Goal: Task Accomplishment & Management: Use online tool/utility

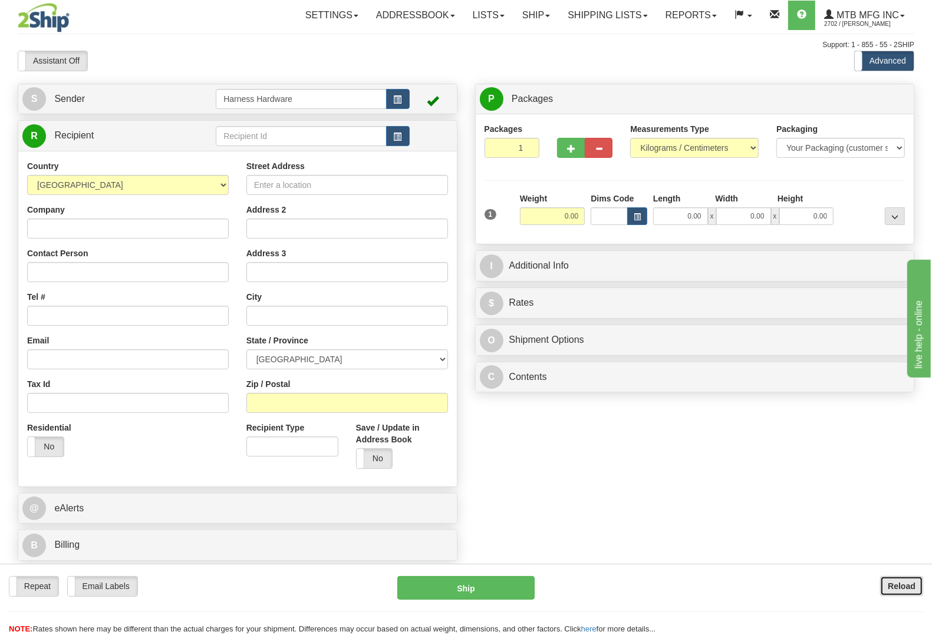
click at [899, 581] on button "Reload" at bounding box center [901, 586] width 43 height 20
click at [266, 131] on input "text" at bounding box center [301, 136] width 170 height 20
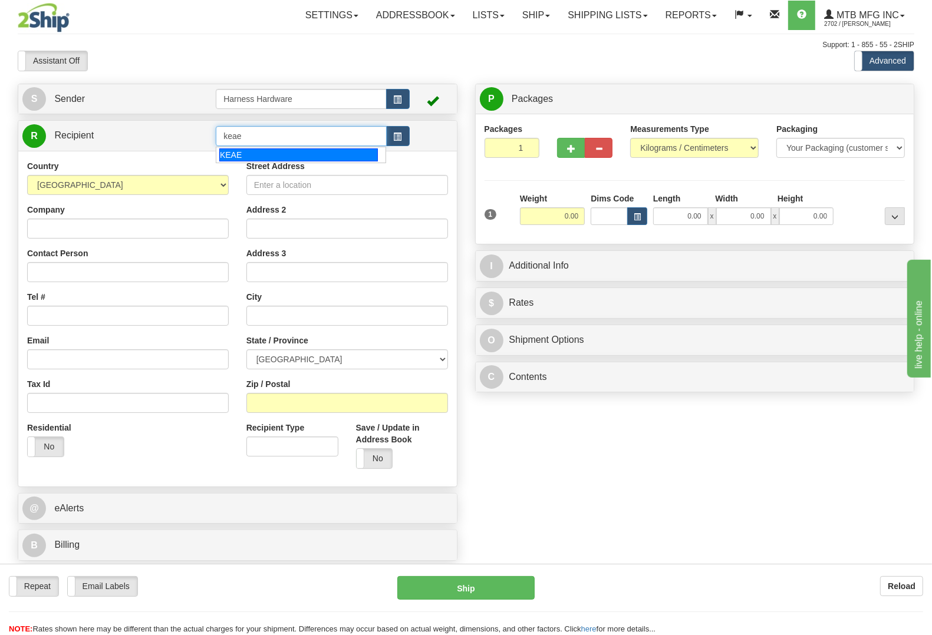
drag, startPoint x: 252, startPoint y: 156, endPoint x: 263, endPoint y: 157, distance: 11.8
click at [251, 156] on div "KEAE" at bounding box center [298, 154] width 159 height 13
type input "KEAE"
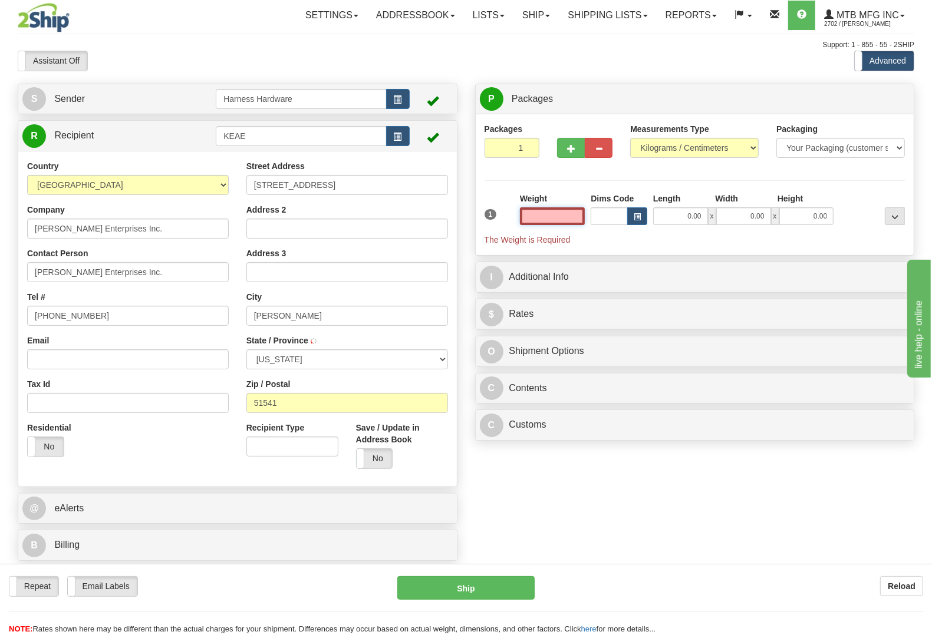
click at [536, 212] on input "text" at bounding box center [552, 216] width 65 height 18
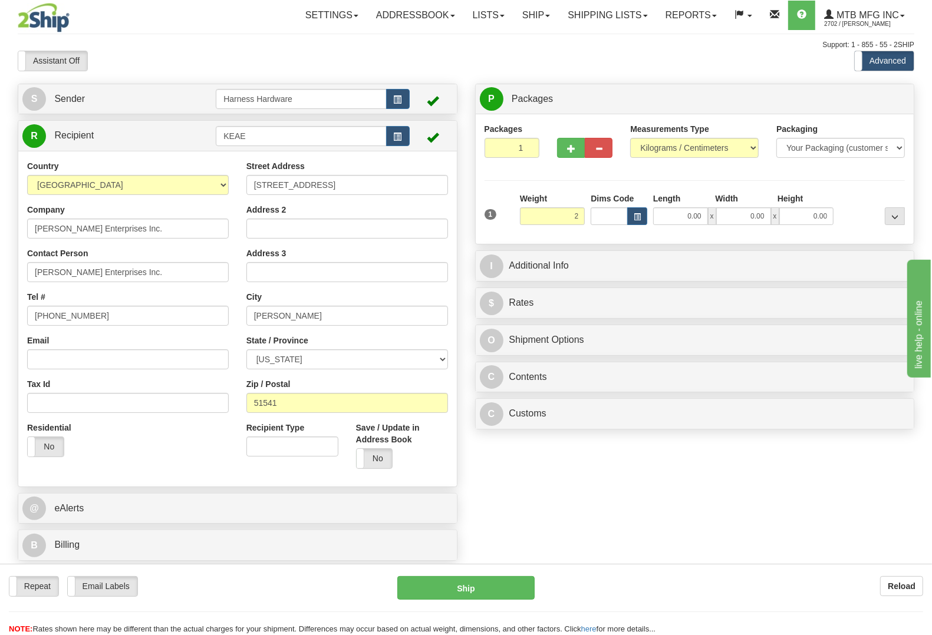
type input "2.00"
click at [851, 197] on div at bounding box center [871, 209] width 71 height 32
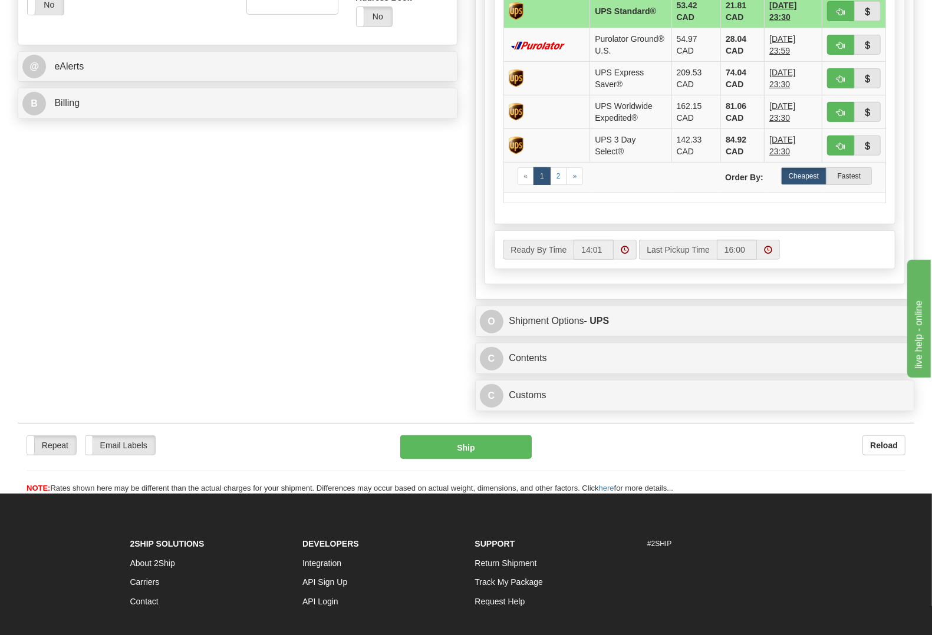
scroll to position [516, 0]
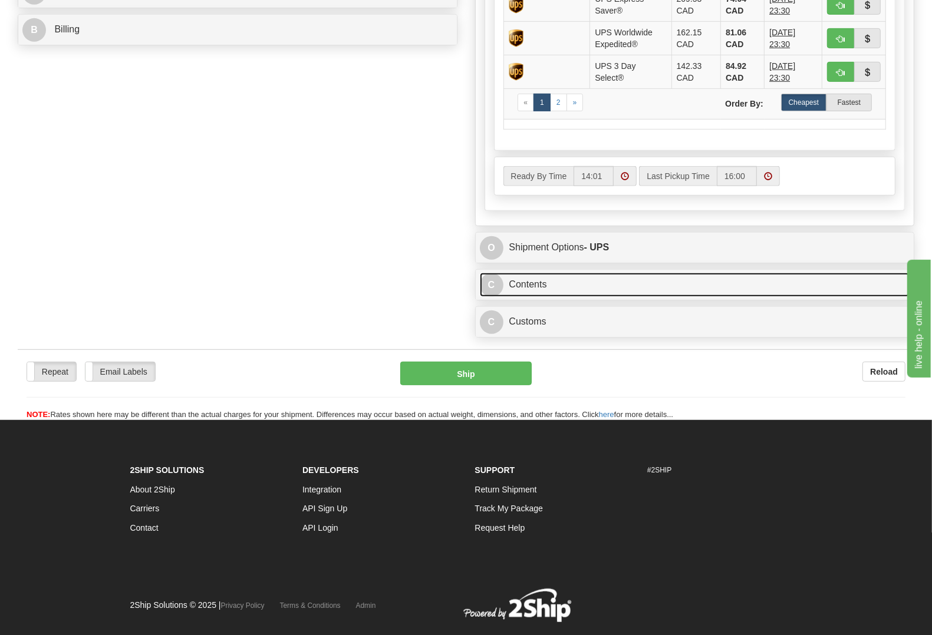
drag, startPoint x: 575, startPoint y: 285, endPoint x: 546, endPoint y: 305, distance: 35.1
click at [575, 284] on link "C Contents" at bounding box center [695, 285] width 430 height 24
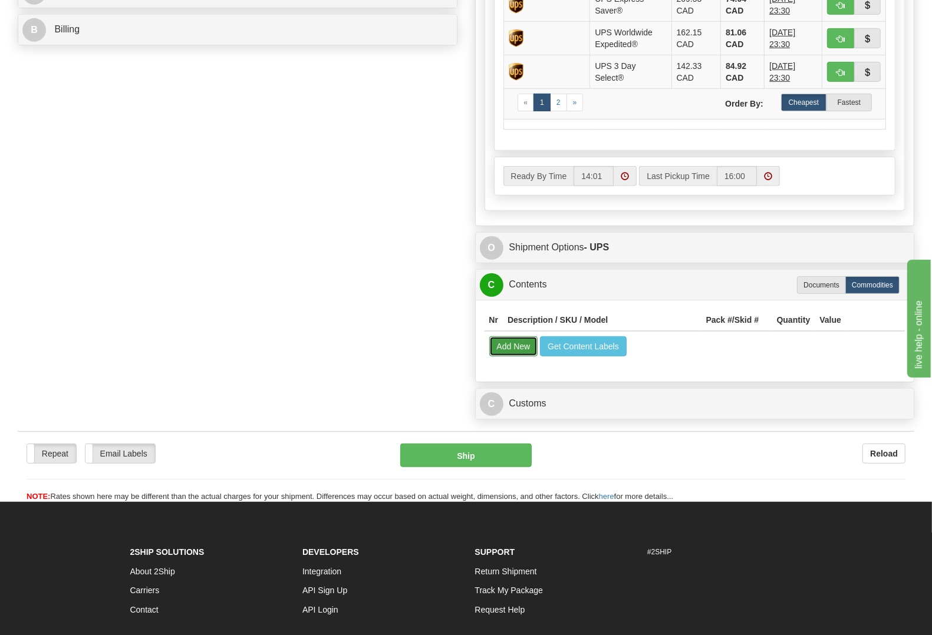
click at [510, 352] on button "Add New" at bounding box center [513, 346] width 49 height 20
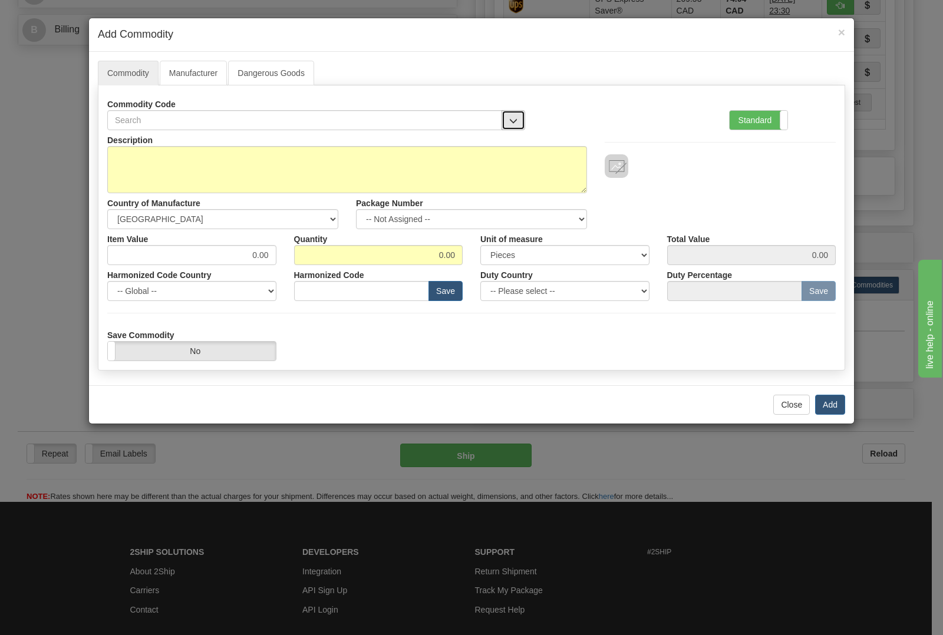
click at [507, 115] on button "button" at bounding box center [513, 120] width 24 height 20
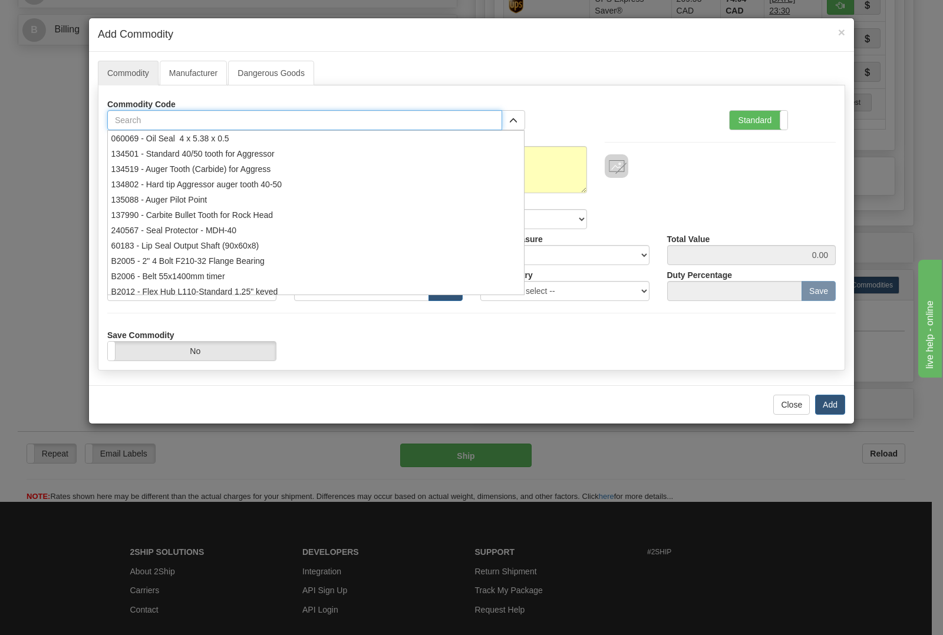
click at [399, 127] on input "text" at bounding box center [304, 120] width 395 height 20
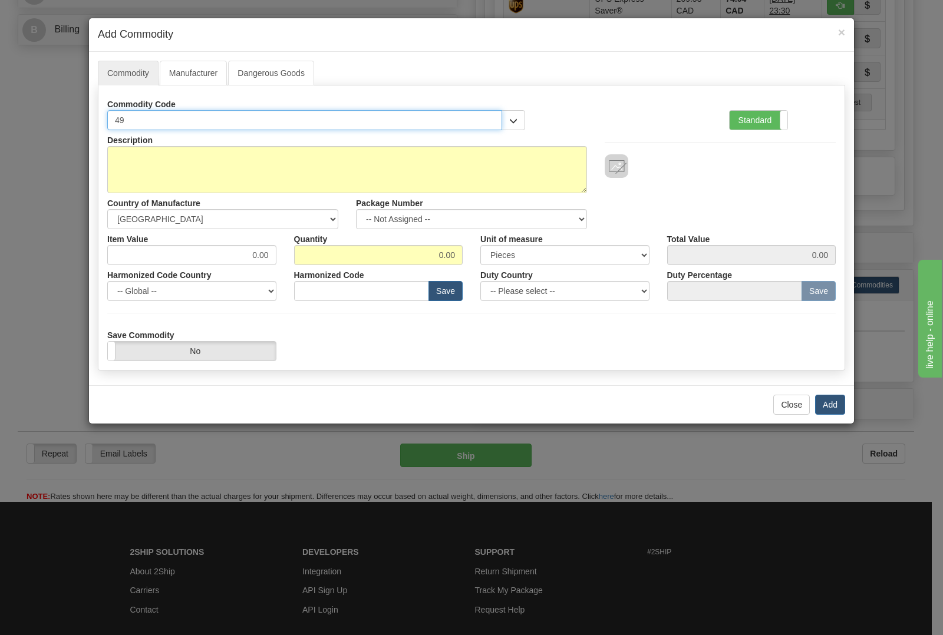
type input "4"
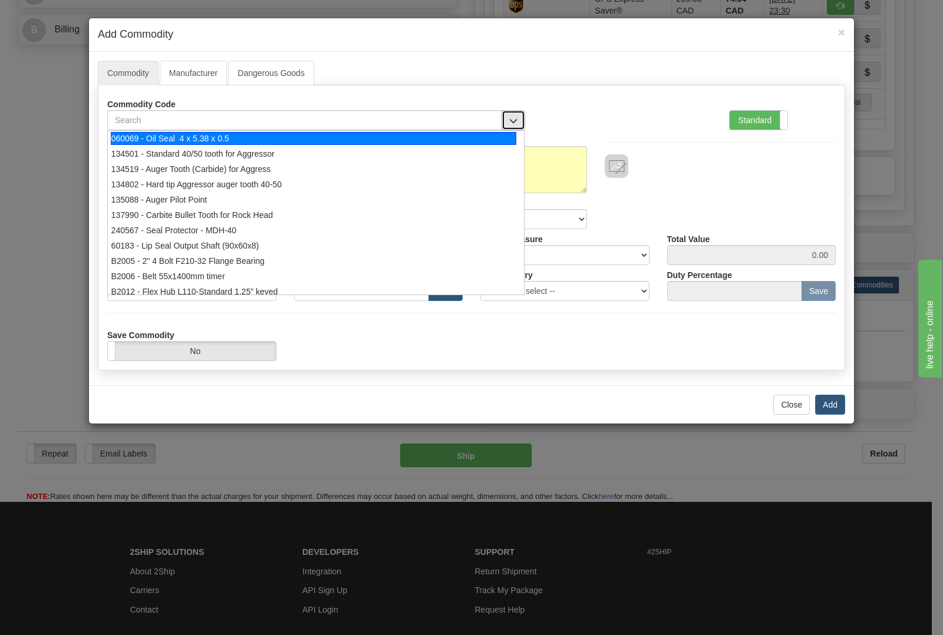
click at [510, 120] on span "button" at bounding box center [513, 121] width 8 height 8
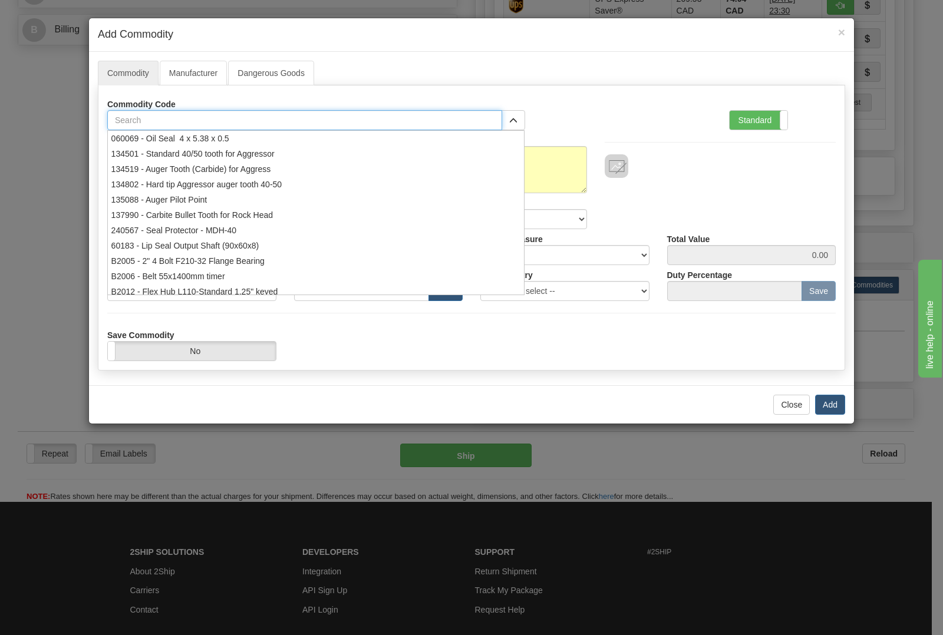
click at [367, 125] on input "text" at bounding box center [304, 120] width 395 height 20
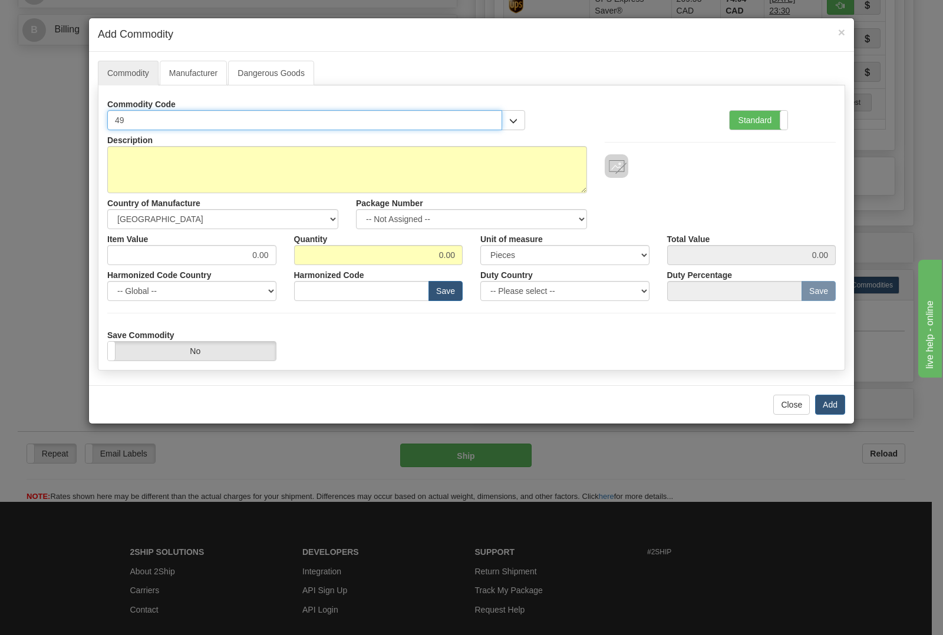
type input "4"
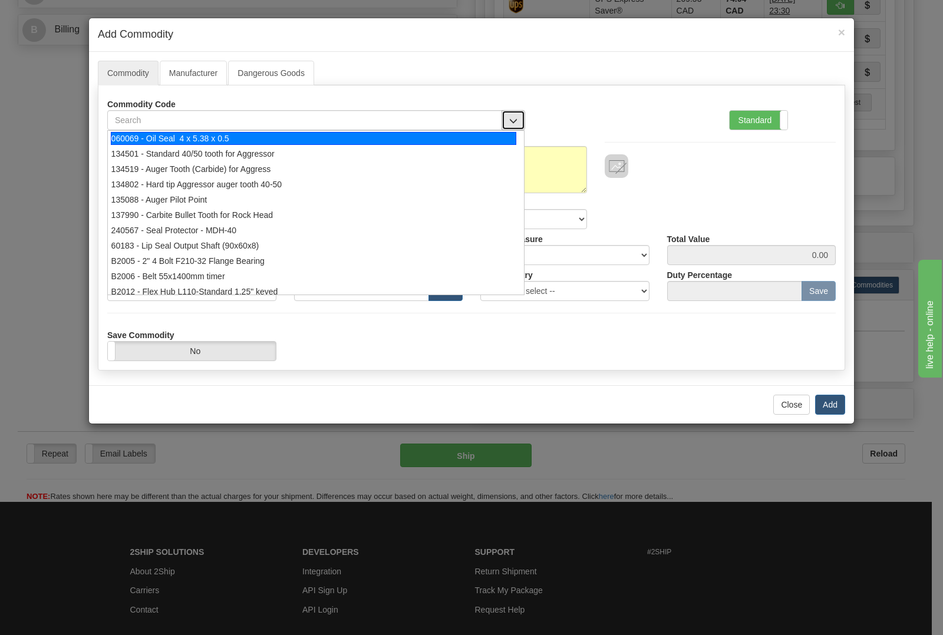
click at [509, 121] on span "button" at bounding box center [513, 121] width 8 height 8
click at [429, 119] on input "text" at bounding box center [304, 120] width 395 height 20
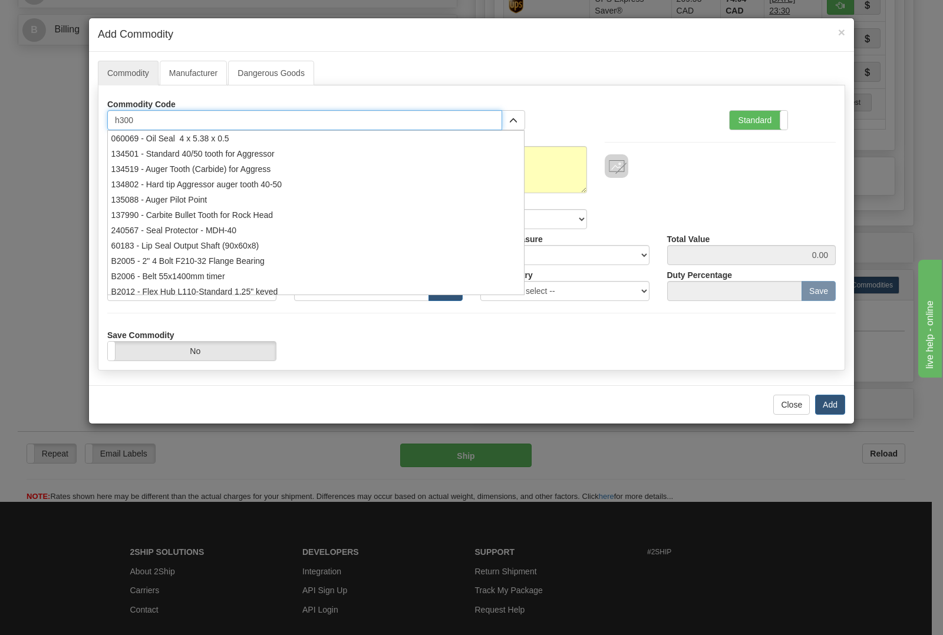
type input "h3000"
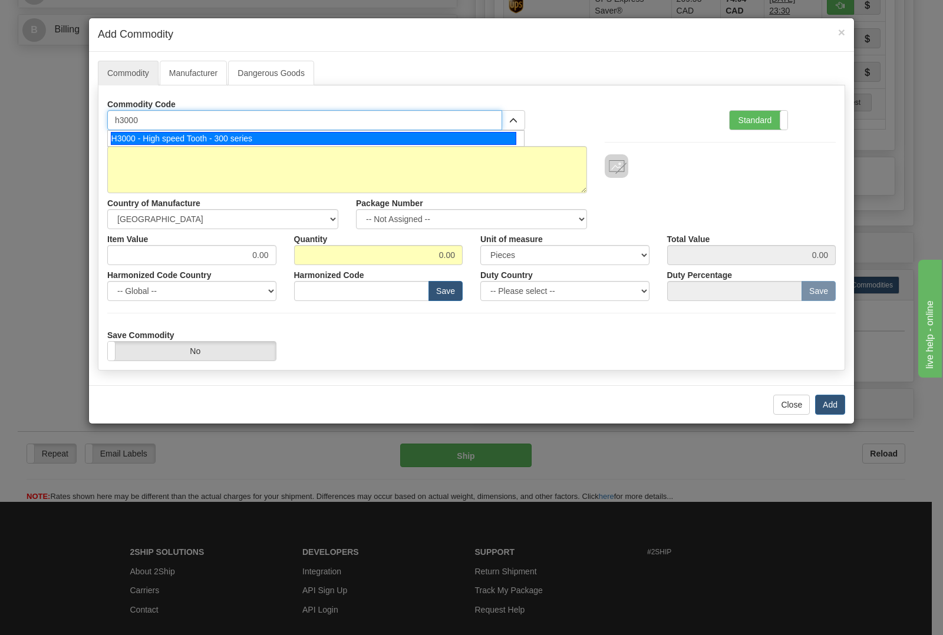
click at [388, 142] on div "H3000 - High speed Tooth - 300 series" at bounding box center [314, 138] width 406 height 13
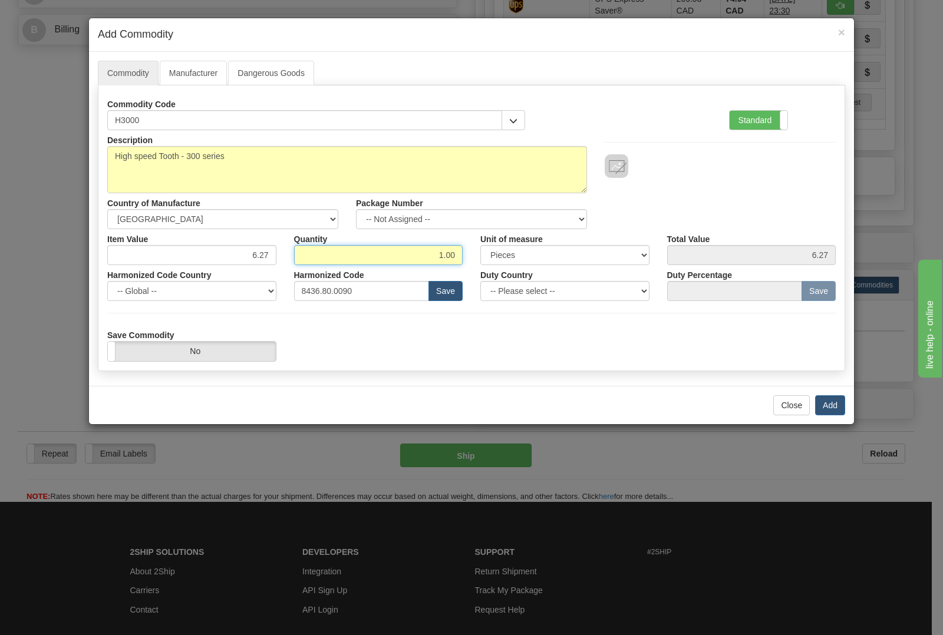
click at [455, 252] on input "1.00" at bounding box center [378, 255] width 169 height 20
type input "1"
type input "24"
type input "150.48"
click at [827, 402] on button "Add" at bounding box center [830, 405] width 30 height 20
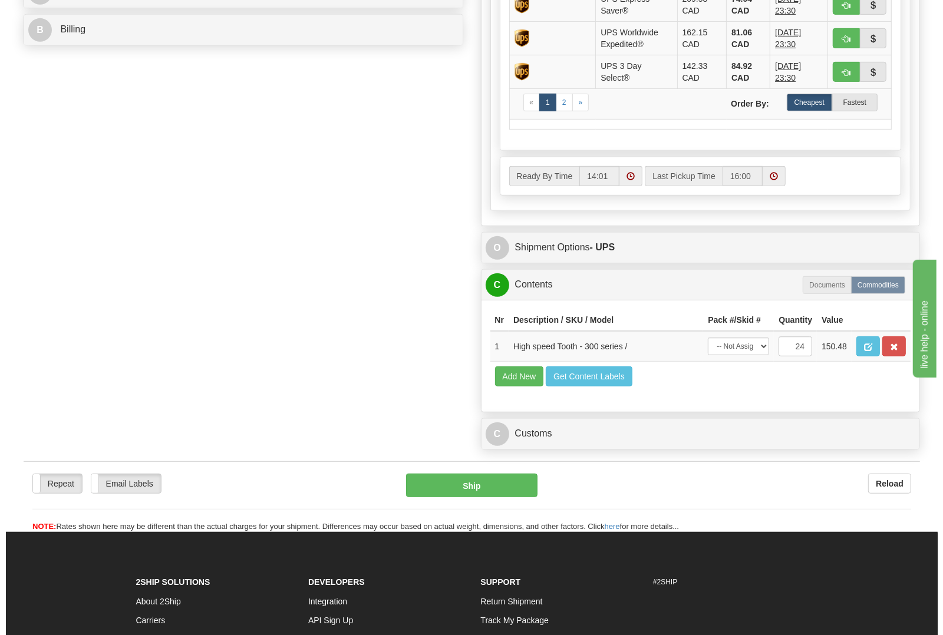
scroll to position [589, 0]
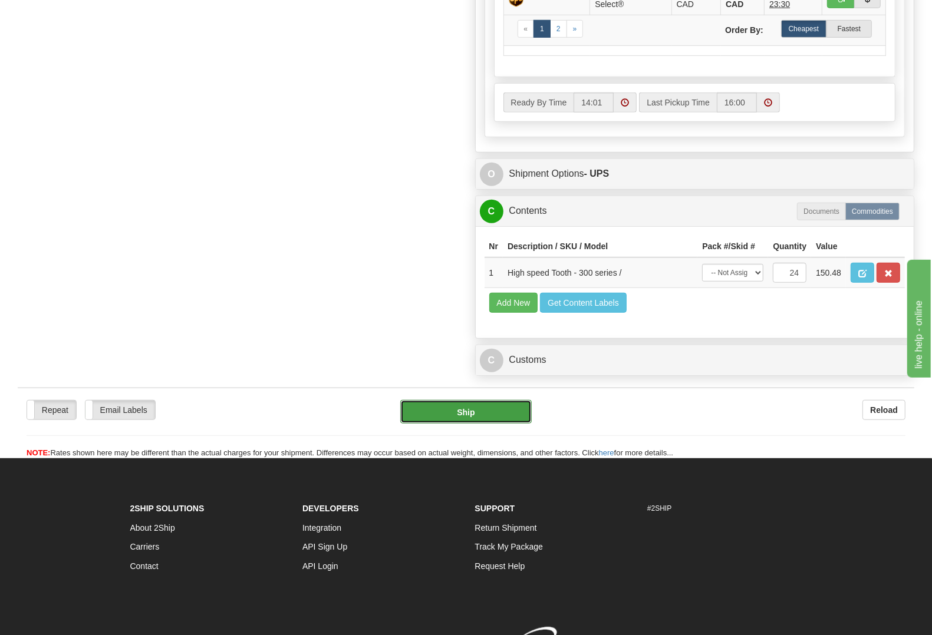
click at [516, 424] on button "Ship" at bounding box center [466, 412] width 132 height 24
type input "11"
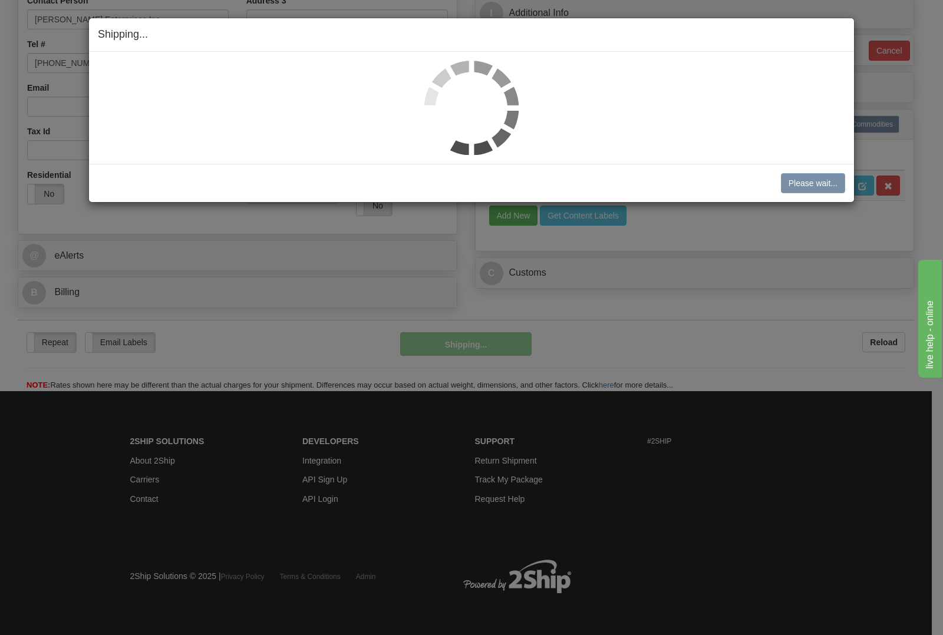
scroll to position [257, 0]
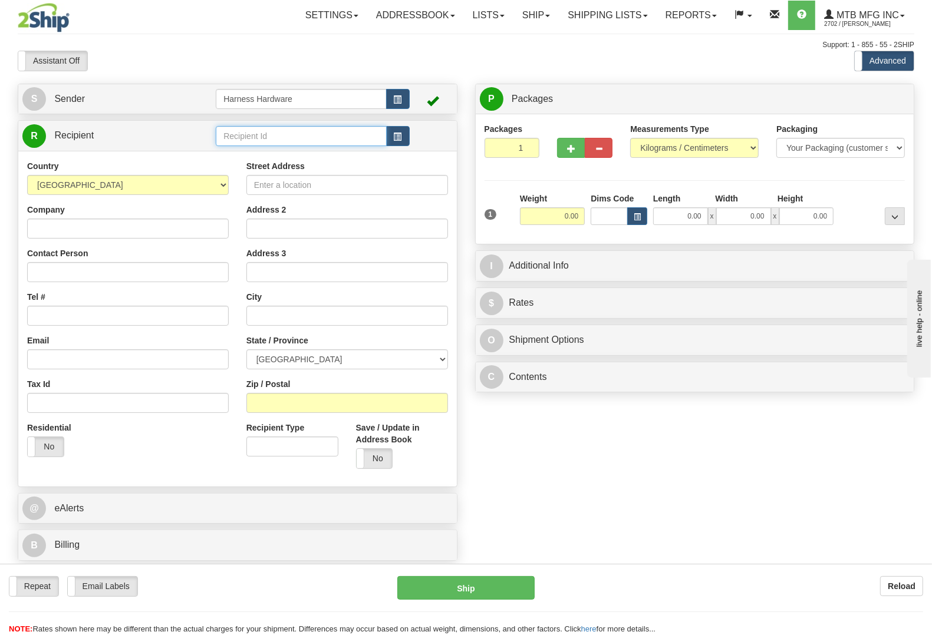
drag, startPoint x: 319, startPoint y: 136, endPoint x: 315, endPoint y: 169, distance: 33.8
click at [320, 137] on input "text" at bounding box center [301, 136] width 170 height 20
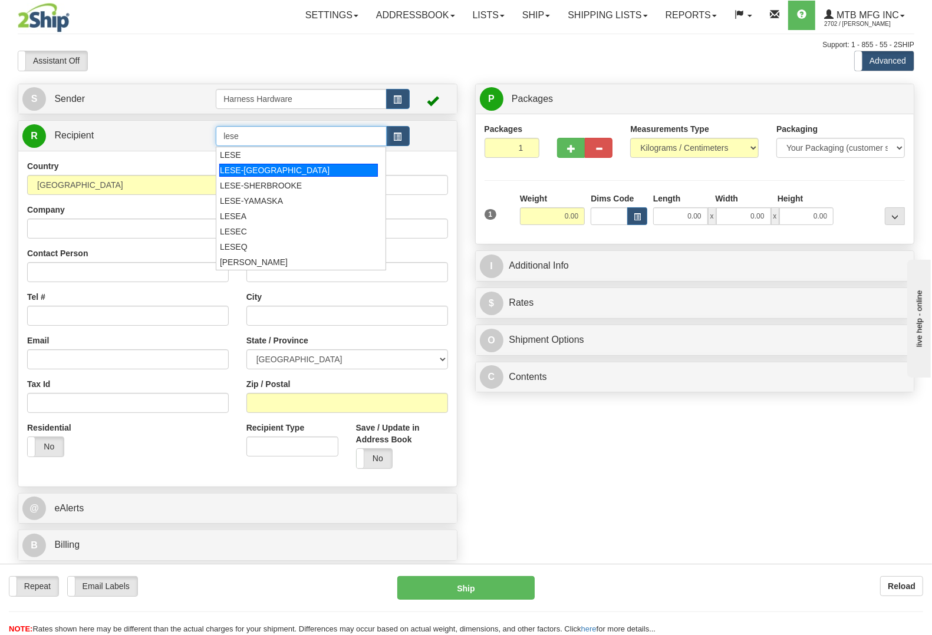
click at [316, 174] on div "LESE-DRUMMONDVILLE" at bounding box center [298, 170] width 159 height 13
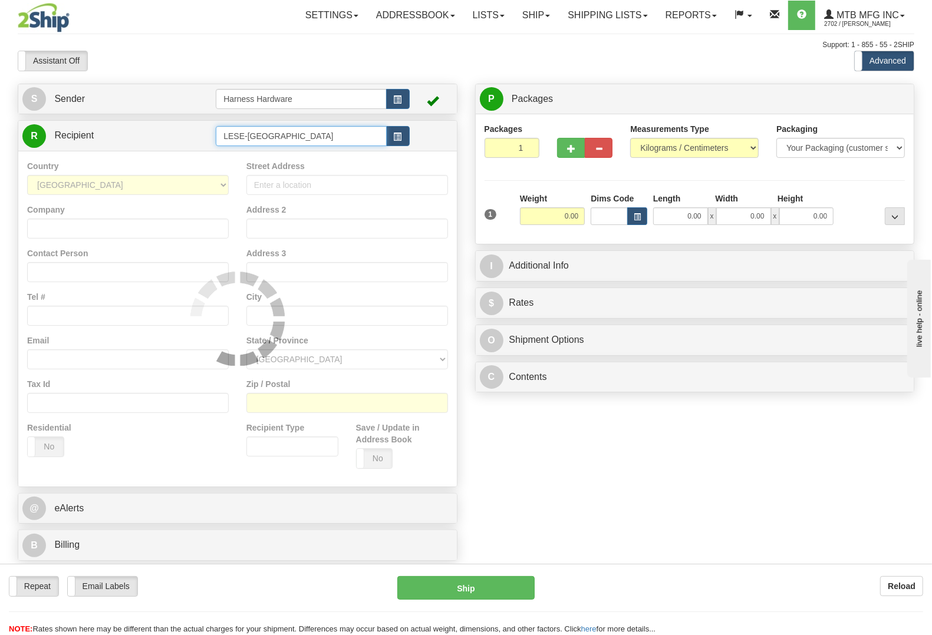
type input "LESE-DRUMMONDVILLE"
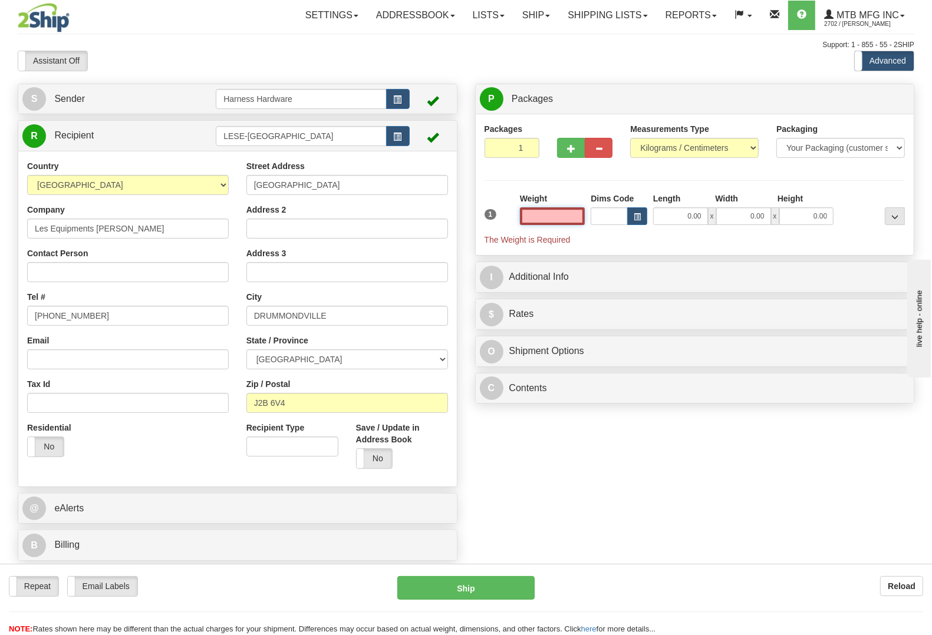
click at [553, 221] on input "text" at bounding box center [552, 216] width 65 height 18
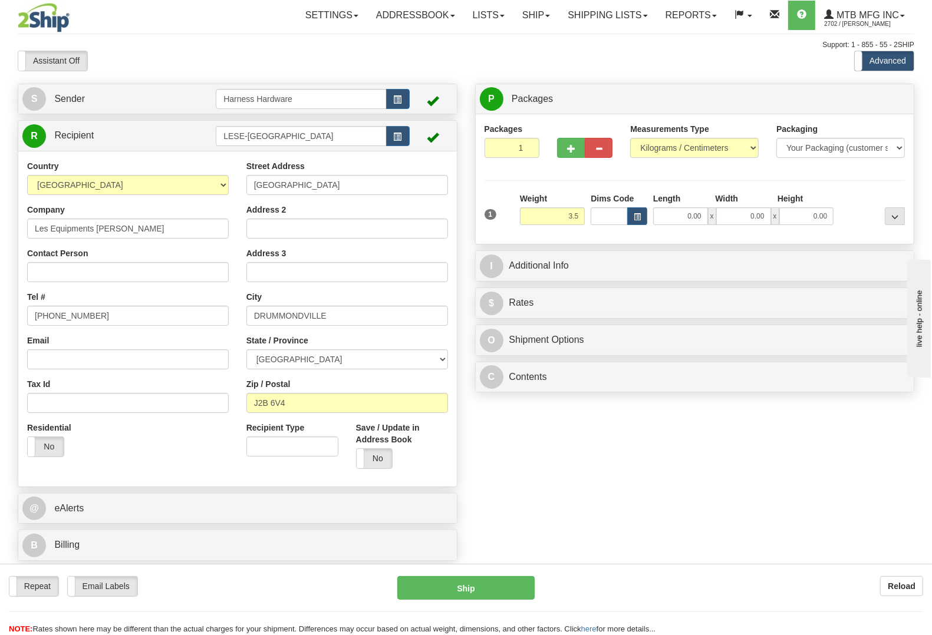
type input "3.50"
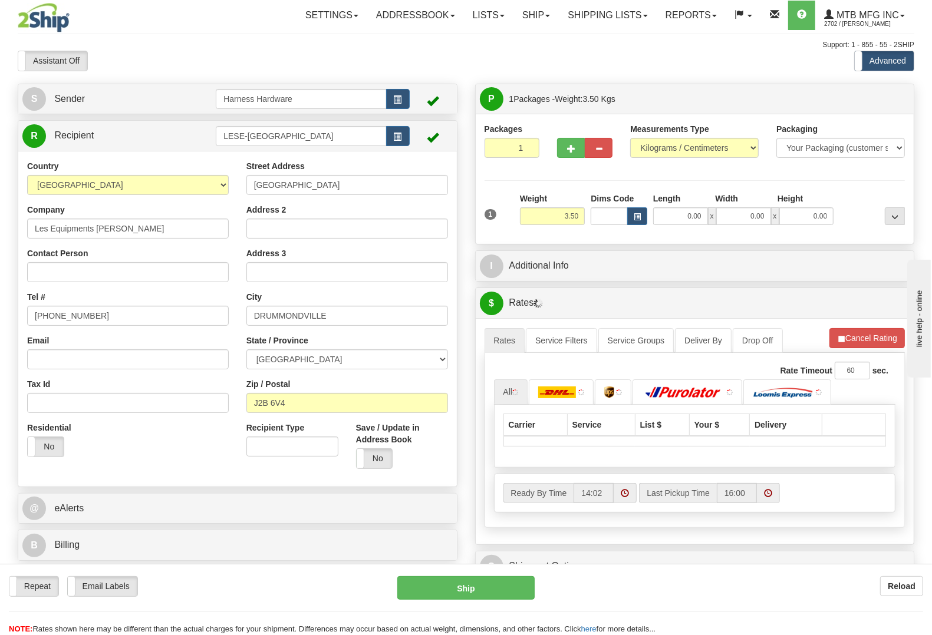
click at [844, 184] on div "Packages 1 1 Measurements Type" at bounding box center [694, 179] width 421 height 112
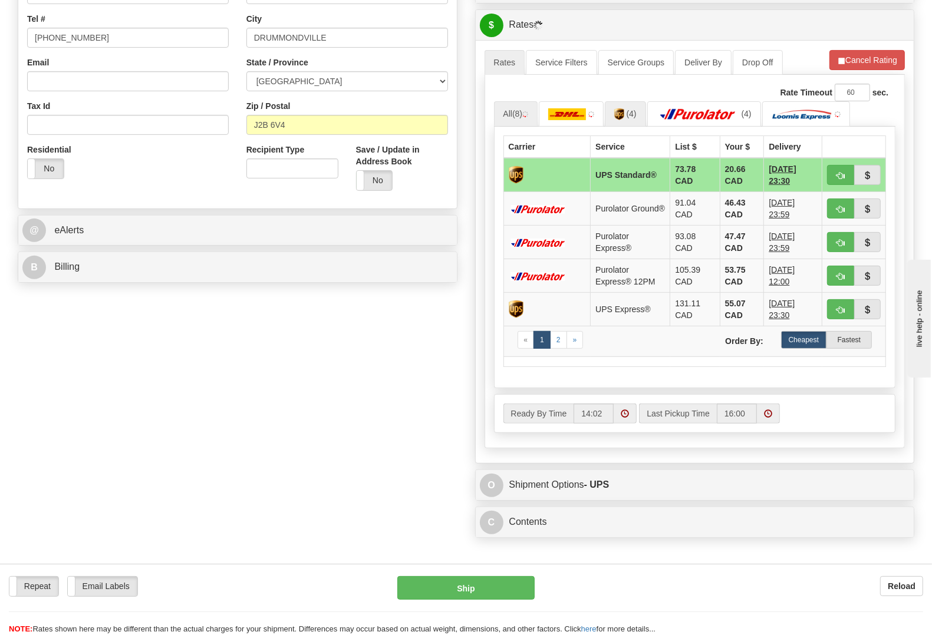
scroll to position [295, 0]
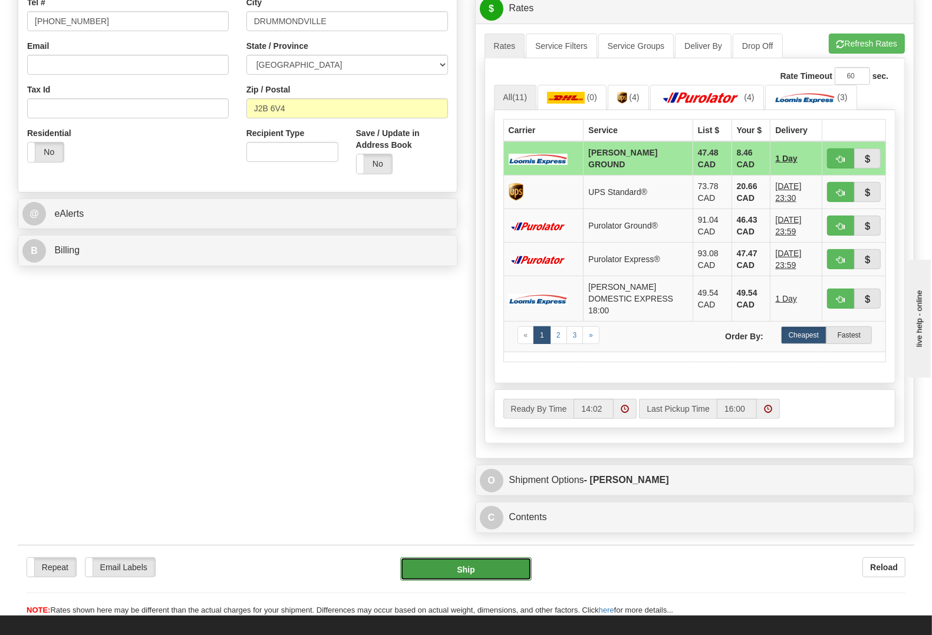
click at [479, 569] on button "Ship" at bounding box center [466, 569] width 132 height 24
type input "DD"
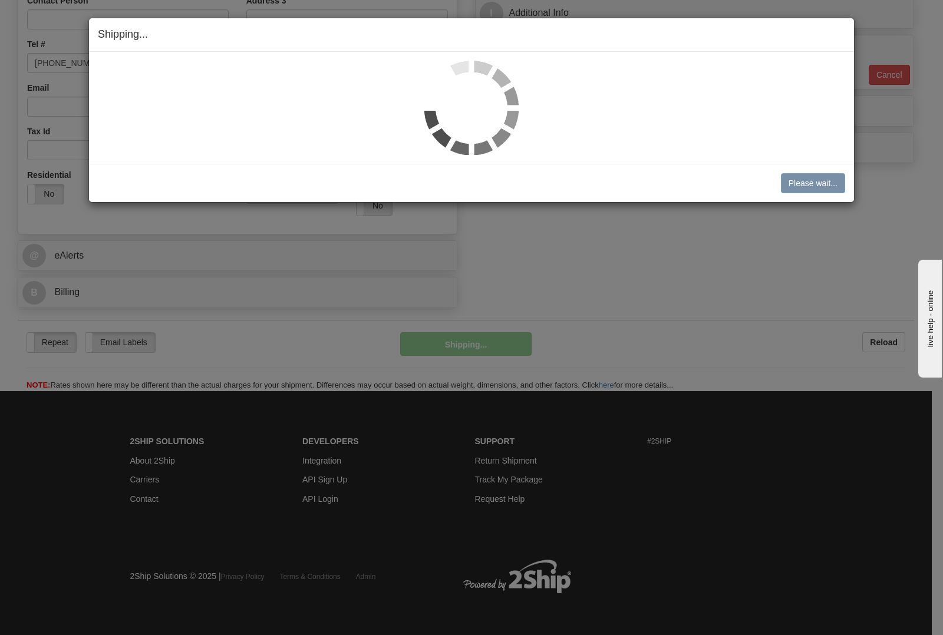
scroll to position [254, 0]
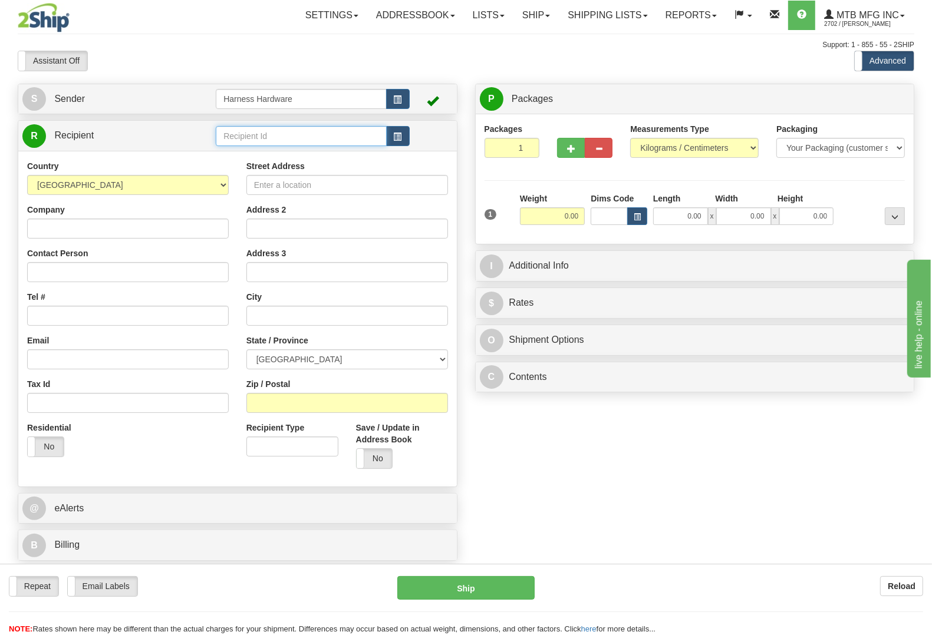
click at [255, 136] on input "text" at bounding box center [301, 136] width 170 height 20
drag, startPoint x: 255, startPoint y: 136, endPoint x: 255, endPoint y: 130, distance: 5.9
click at [255, 130] on input "text" at bounding box center [301, 136] width 170 height 20
click at [250, 151] on div "HYDP" at bounding box center [298, 154] width 159 height 13
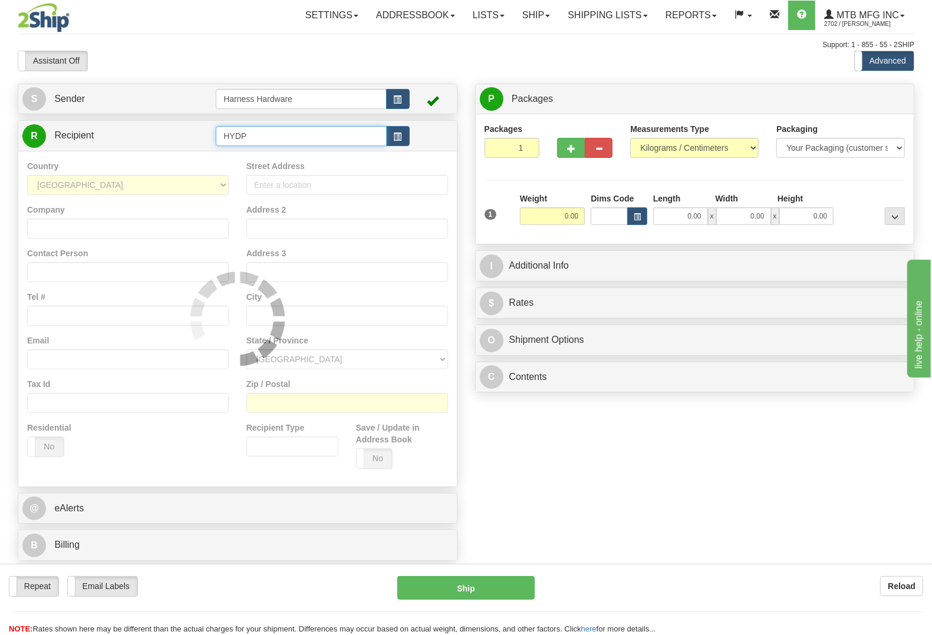
type input "HYDP"
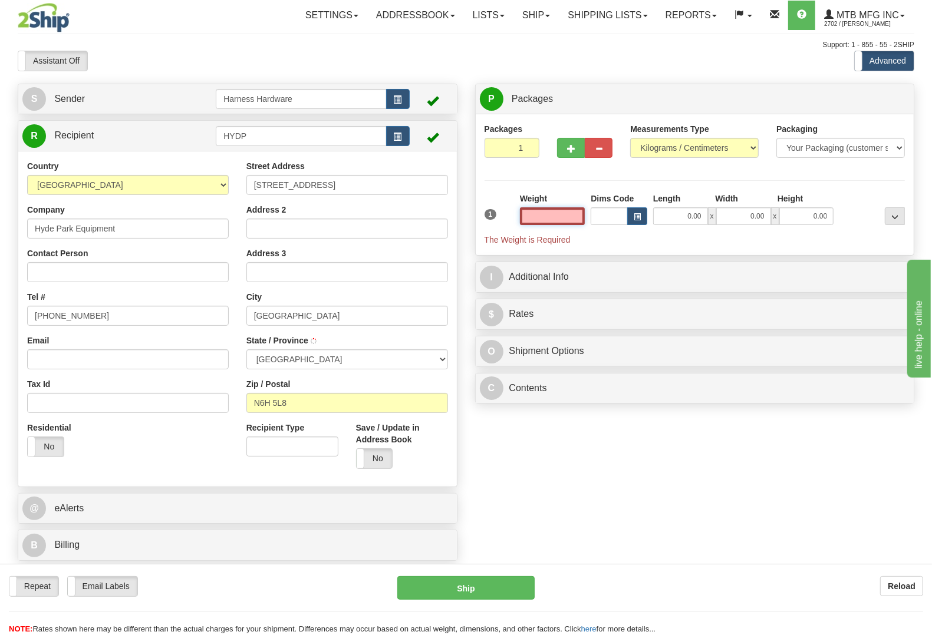
type input "LONDON"
click at [576, 219] on input "text" at bounding box center [552, 216] width 65 height 18
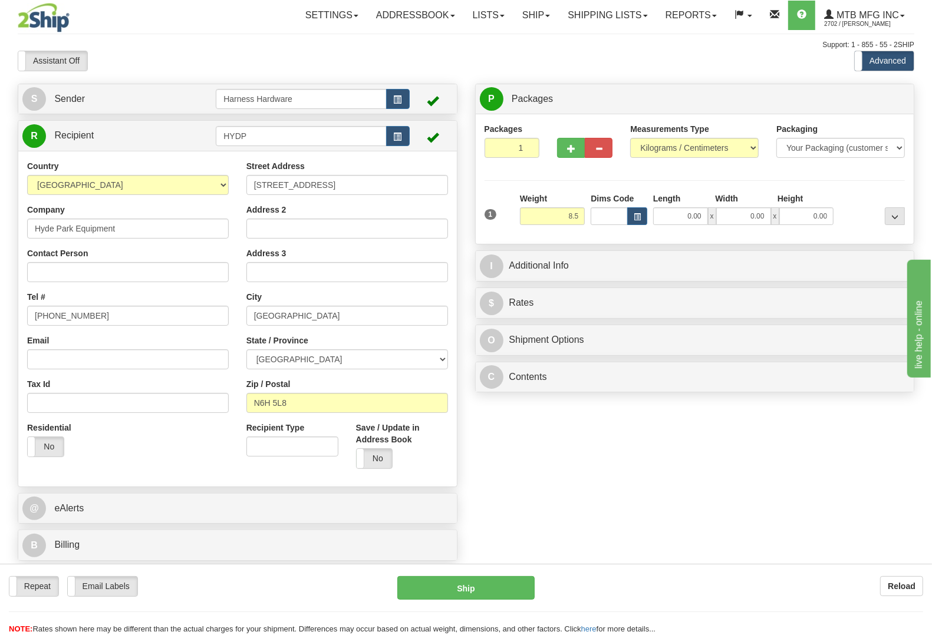
click at [869, 191] on div "Packages 1 1 Measurements Type" at bounding box center [694, 179] width 421 height 112
type input "8.50"
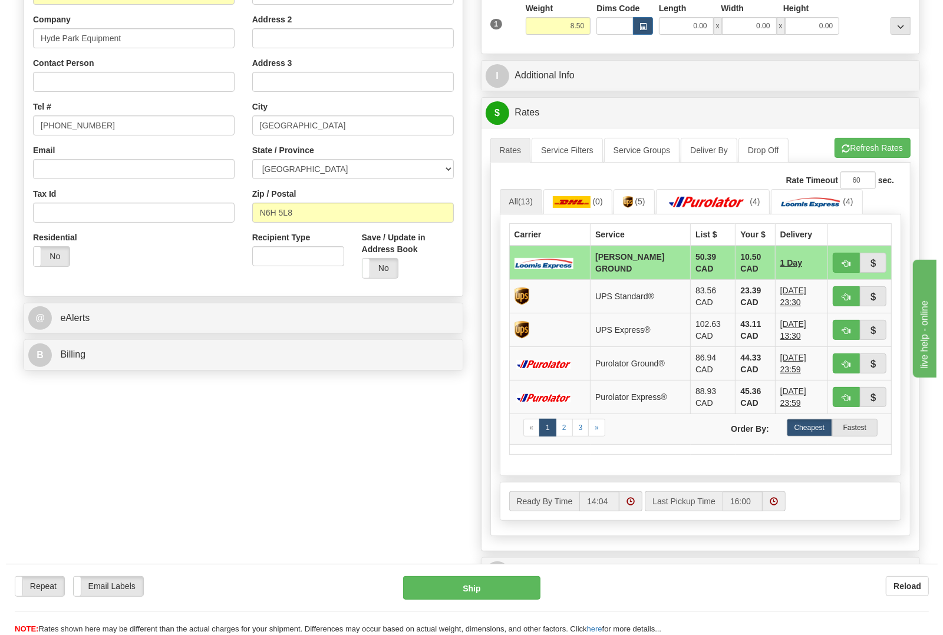
scroll to position [221, 0]
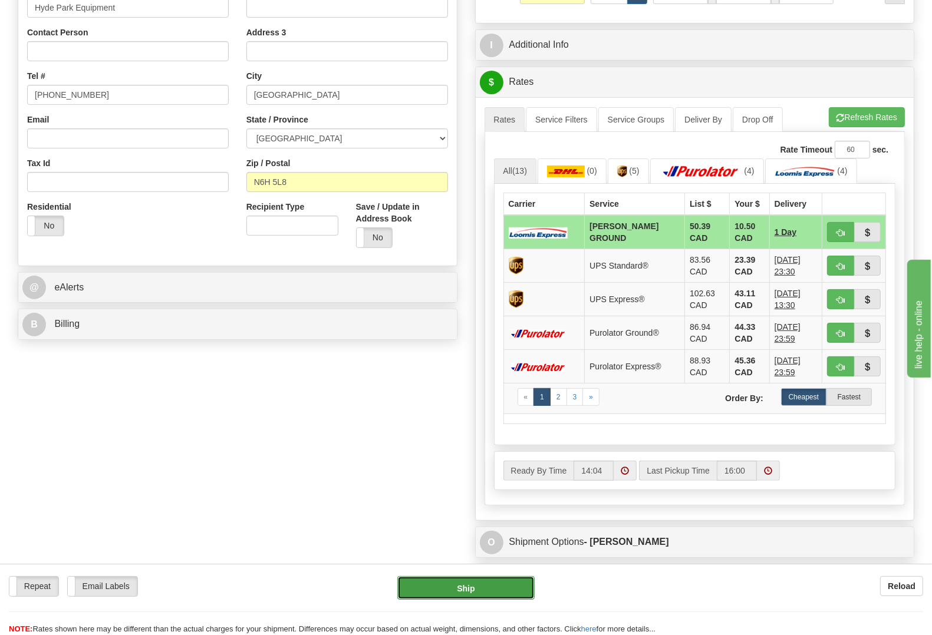
click at [405, 588] on button "Ship" at bounding box center [465, 588] width 137 height 24
type input "DD"
